Goal: Task Accomplishment & Management: Use online tool/utility

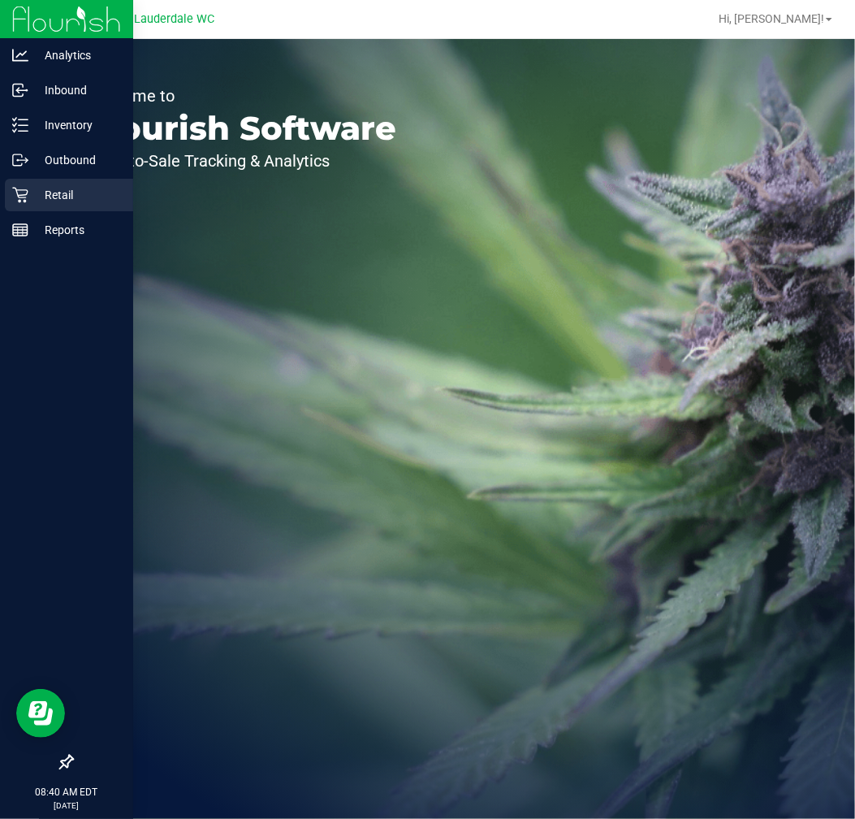
click at [35, 206] on div "Retail" at bounding box center [69, 195] width 128 height 32
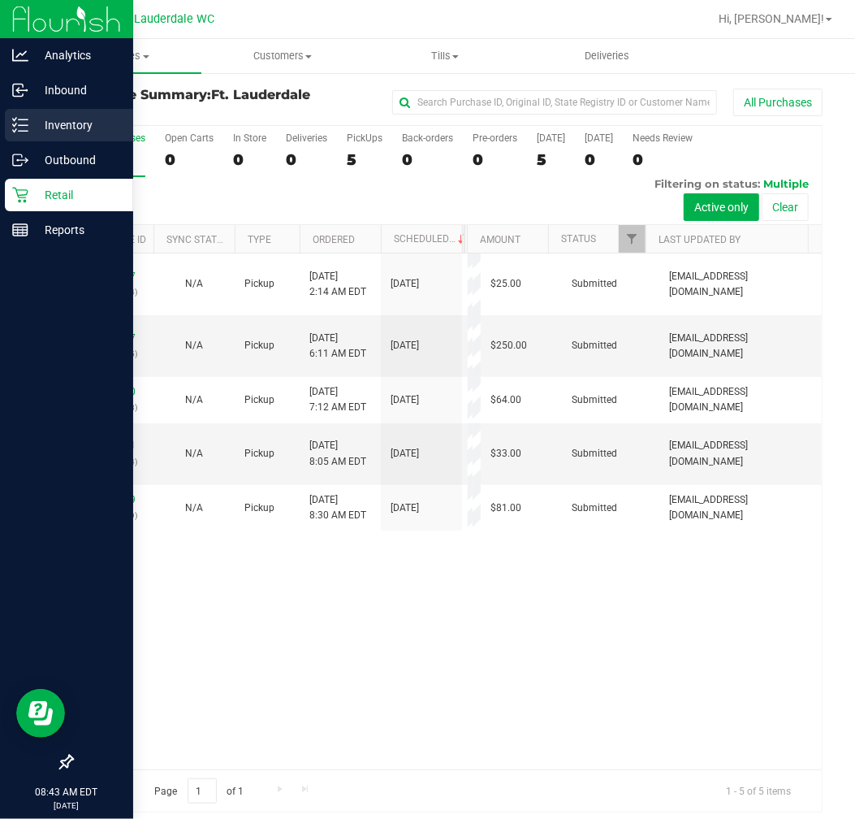
click at [111, 124] on p "Inventory" at bounding box center [76, 124] width 97 height 19
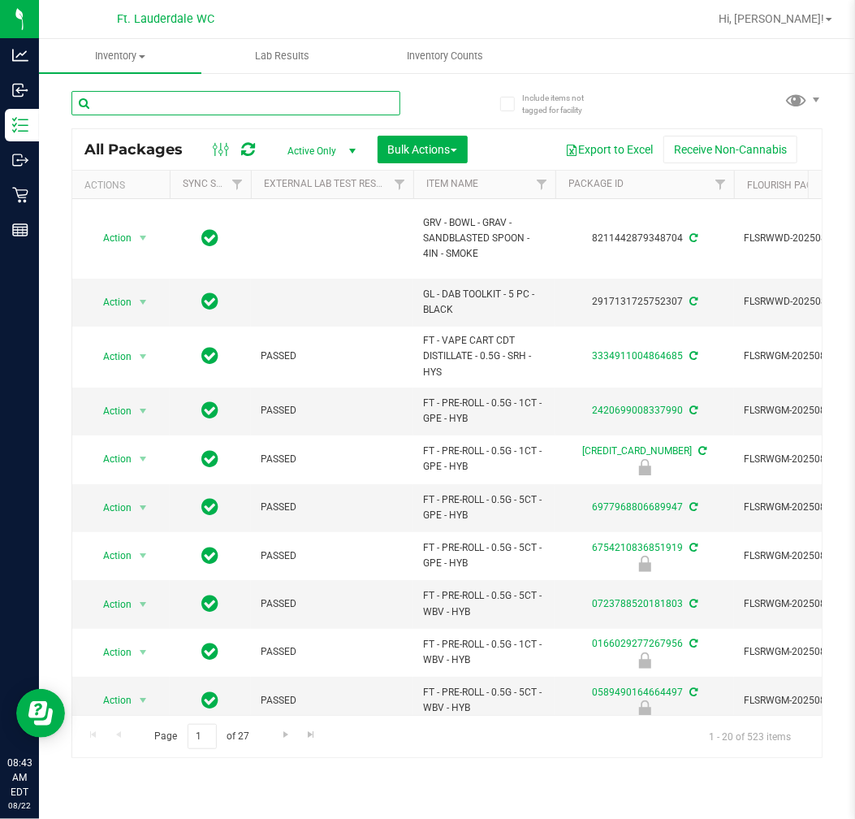
click at [232, 99] on input "text" at bounding box center [235, 103] width 329 height 24
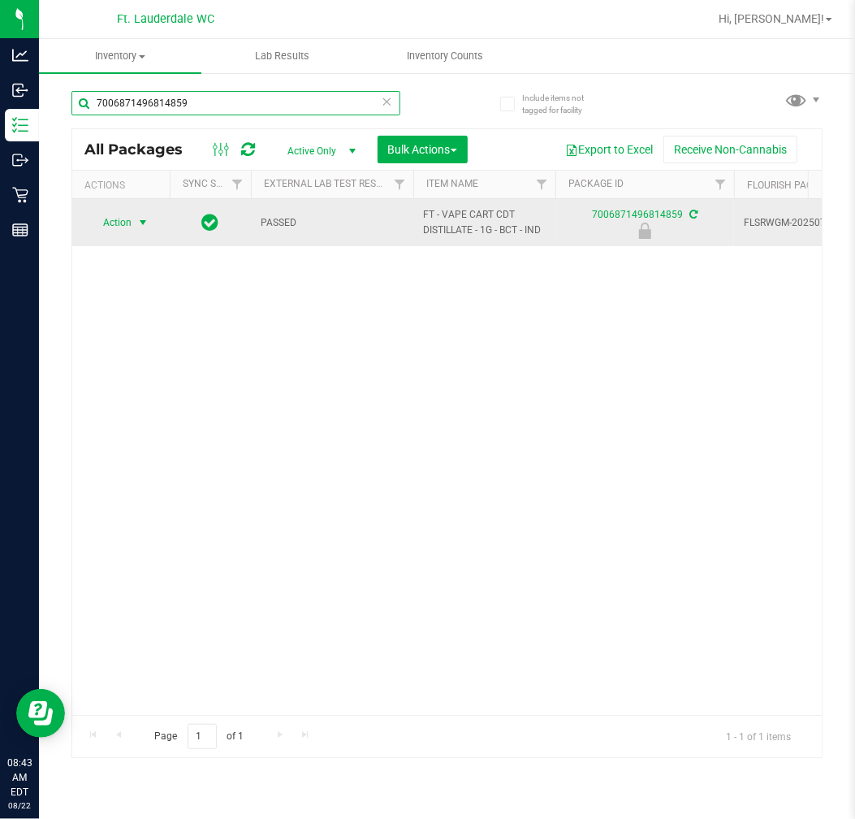
type input "7006871496814859"
click at [141, 223] on span "select" at bounding box center [142, 222] width 13 height 13
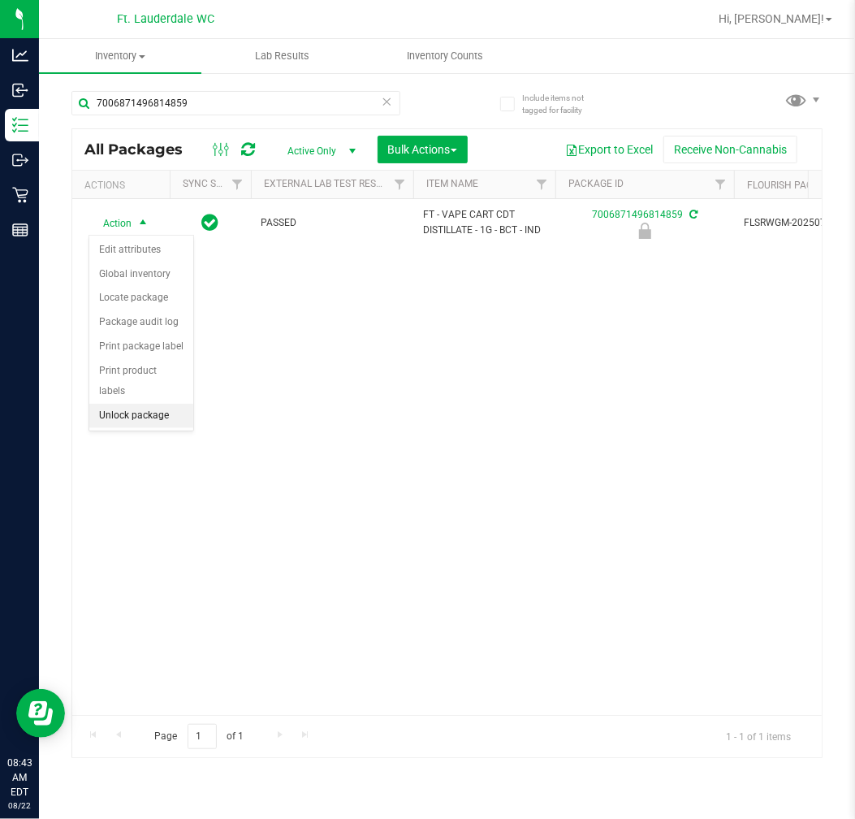
click at [147, 415] on li "Unlock package" at bounding box center [141, 416] width 104 height 24
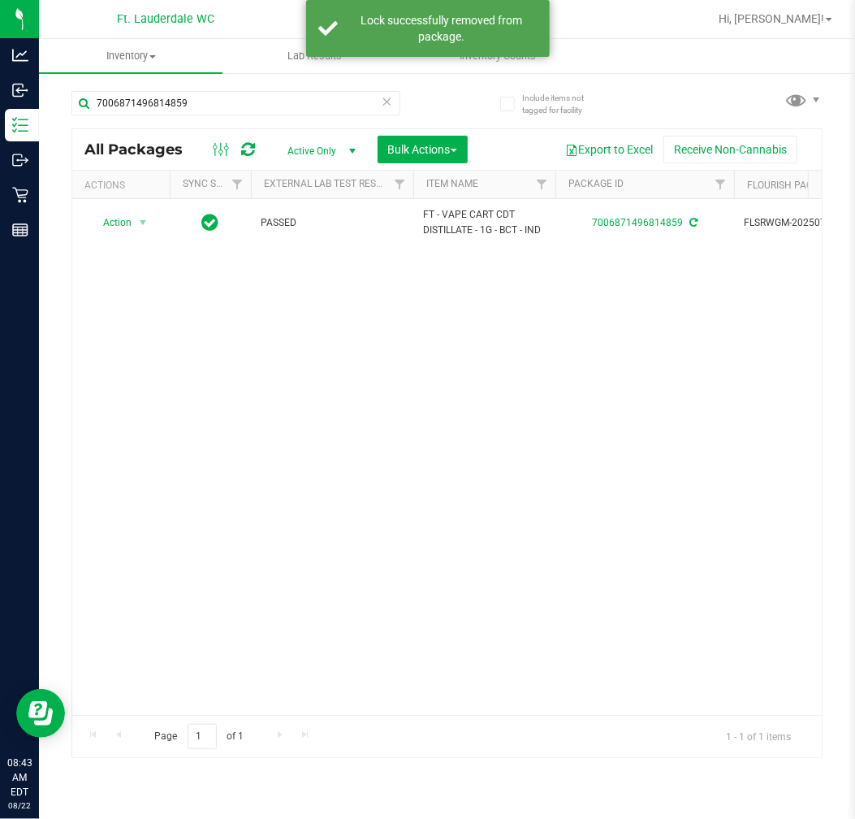
click at [386, 99] on icon at bounding box center [387, 100] width 11 height 19
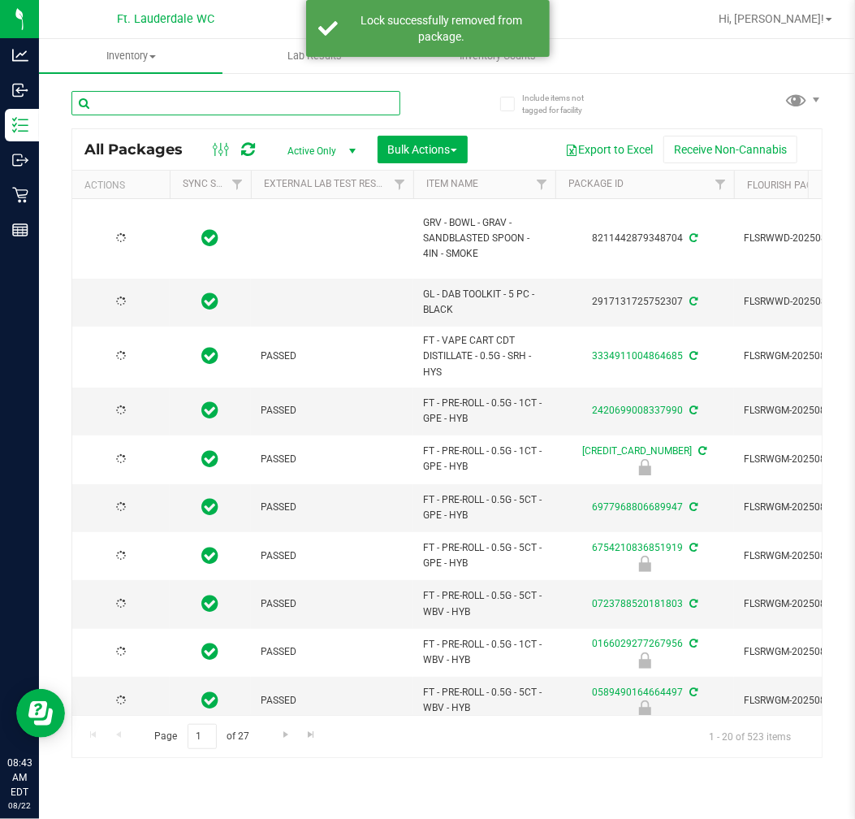
click at [223, 98] on input "text" at bounding box center [235, 103] width 329 height 24
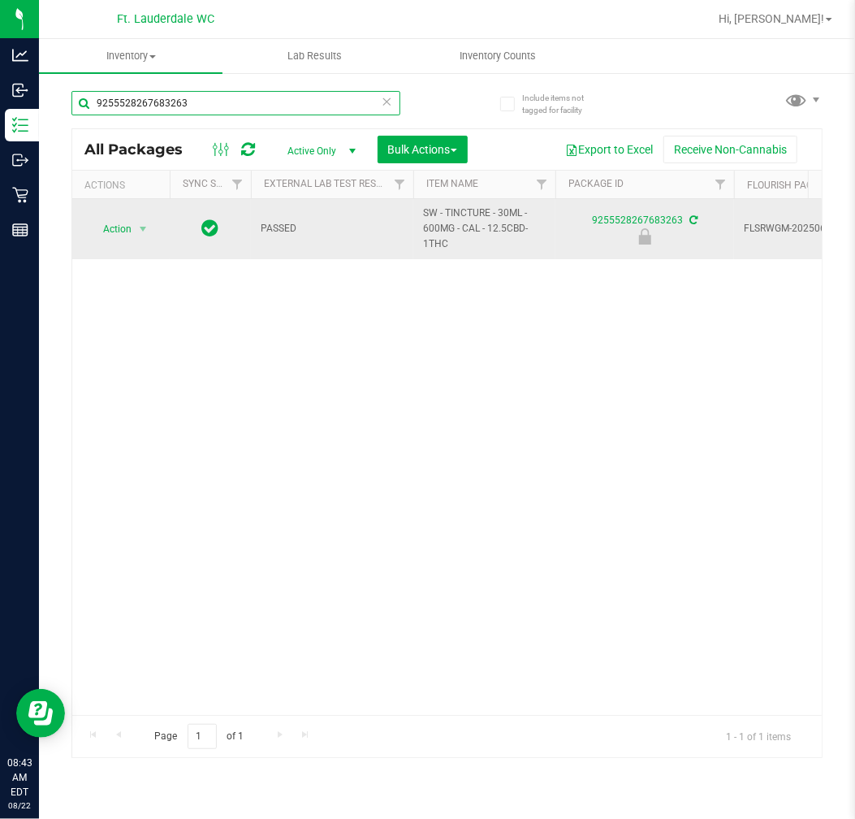
type input "9255528267683263"
click at [117, 228] on span "Action" at bounding box center [111, 229] width 44 height 23
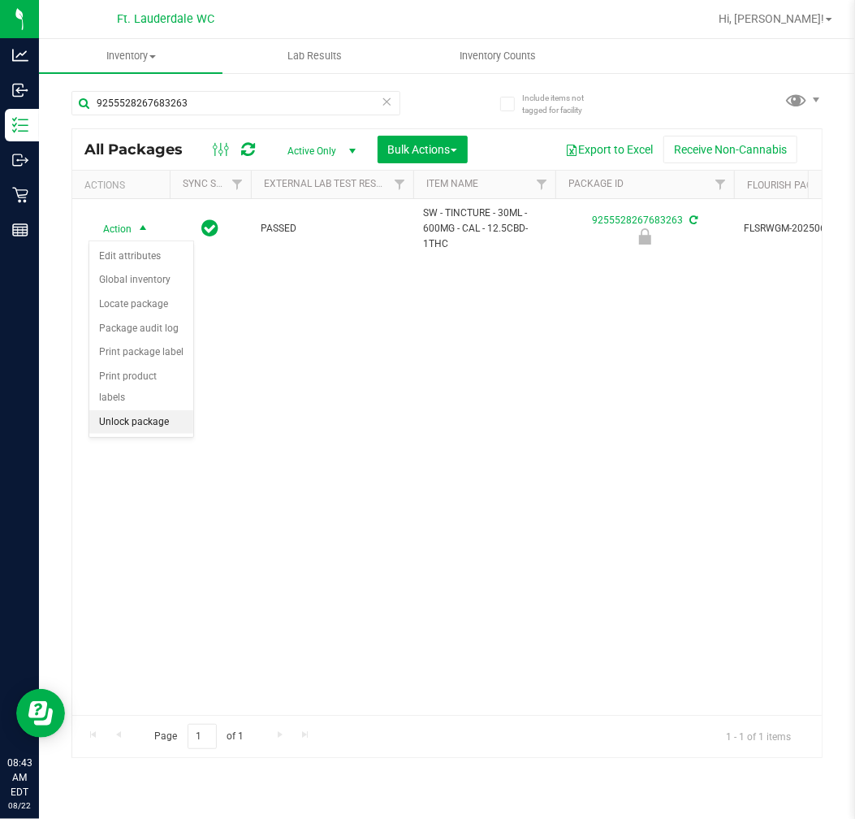
click at [156, 423] on li "Unlock package" at bounding box center [141, 422] width 104 height 24
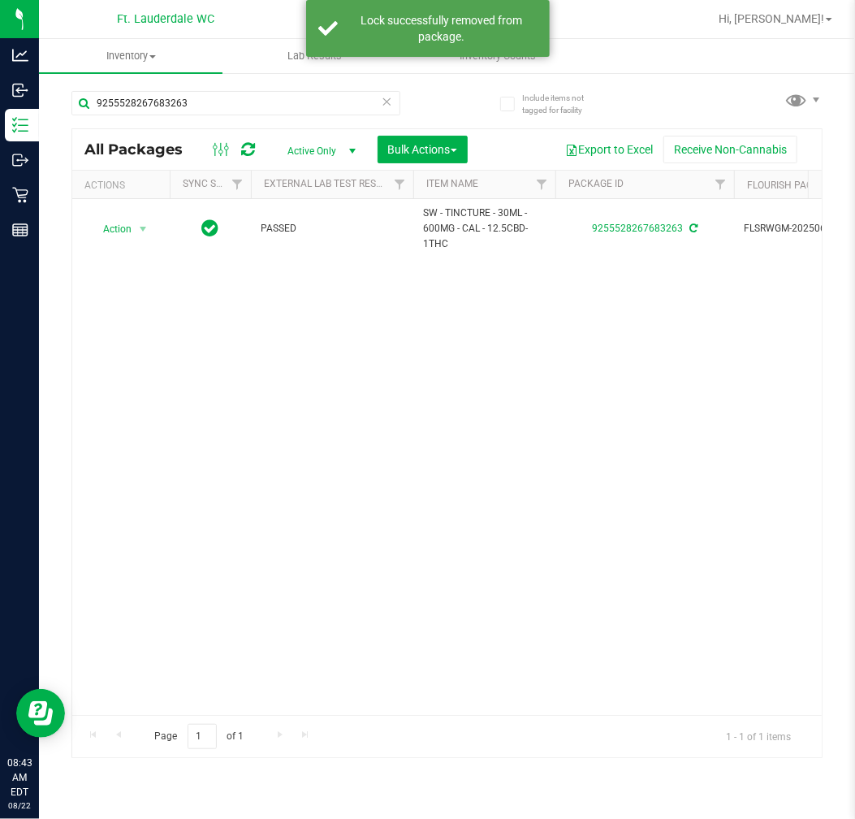
click at [391, 95] on icon at bounding box center [387, 100] width 11 height 19
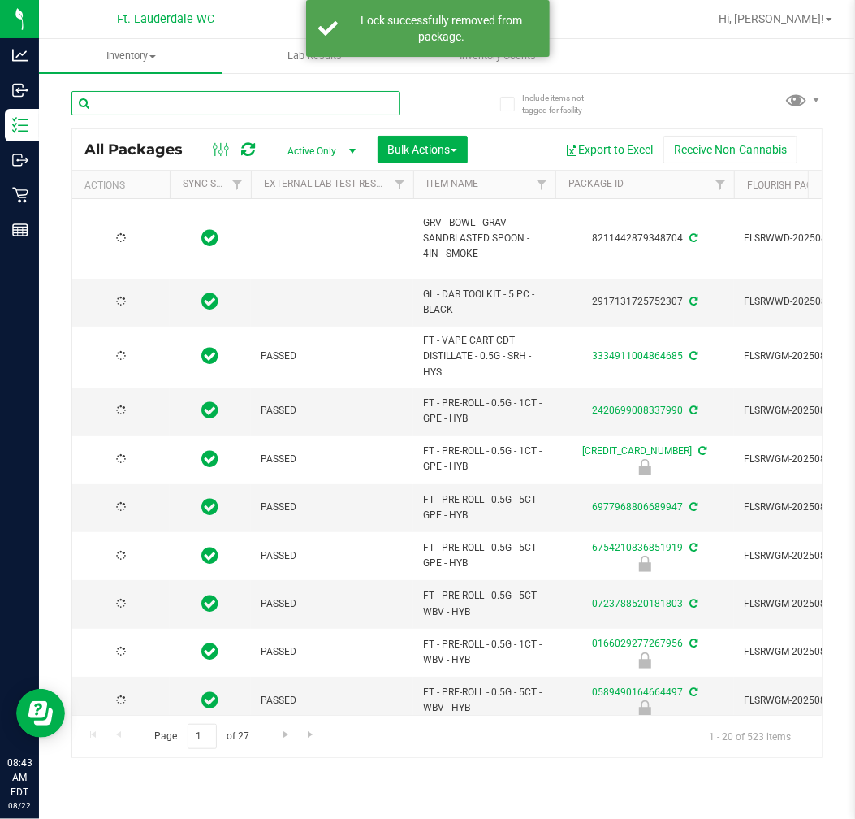
click at [290, 101] on input "text" at bounding box center [235, 103] width 329 height 24
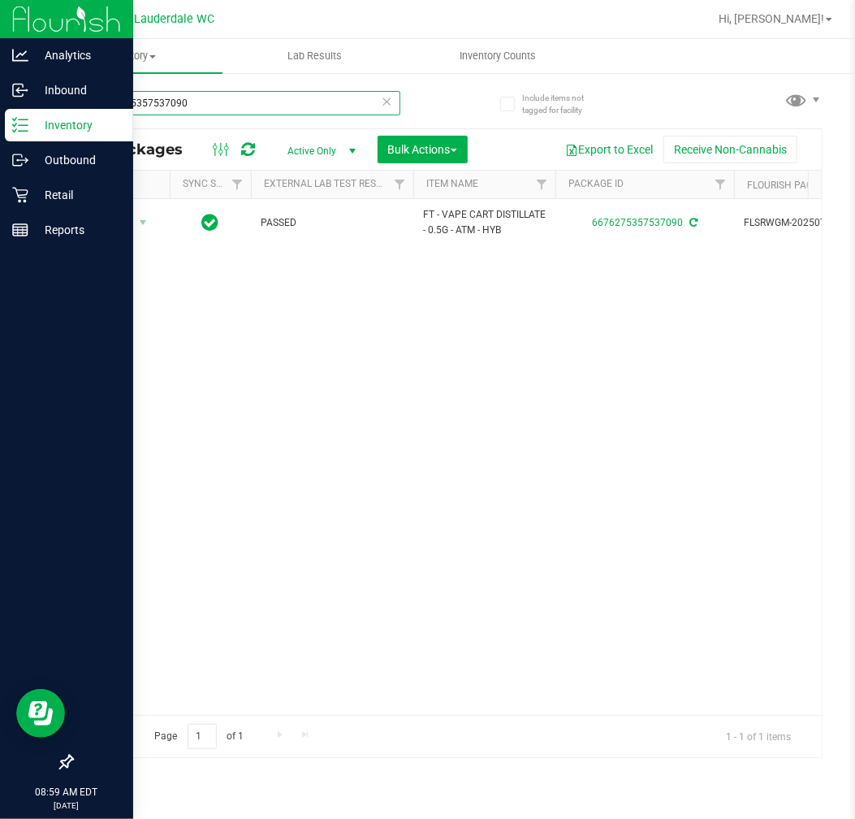
type input "6676275357537090"
